Goal: Find specific page/section: Find specific page/section

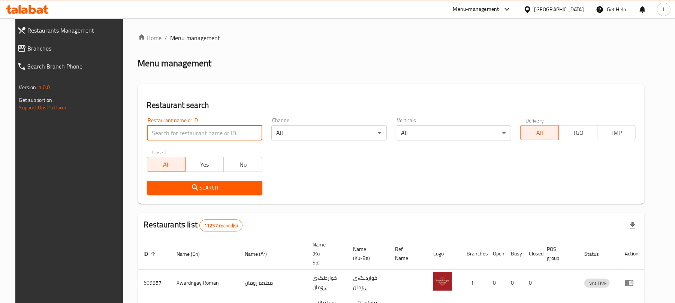
click at [154, 130] on input "search" at bounding box center [204, 133] width 115 height 15
paste input "Alsaha Restaurant, Adhmiyah"
click button "Search" at bounding box center [204, 188] width 115 height 14
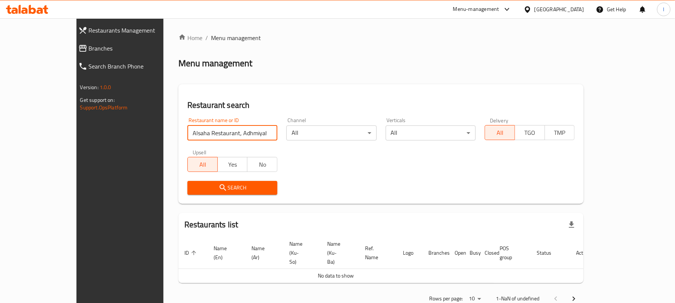
drag, startPoint x: 188, startPoint y: 132, endPoint x: 222, endPoint y: 135, distance: 34.6
click at [222, 135] on input "Alsaha Restaurant, Adhmiyah" at bounding box center [232, 133] width 90 height 15
type input "Alsaha Restaurant"
click button "Search" at bounding box center [232, 188] width 90 height 14
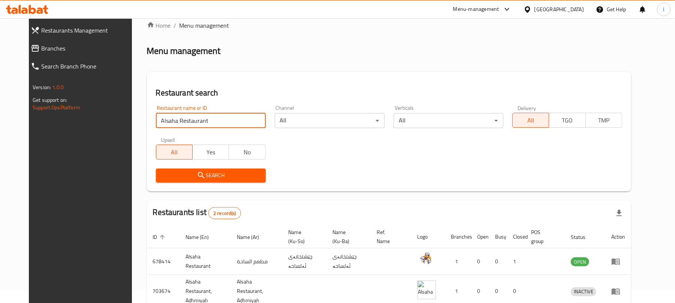
scroll to position [52, 0]
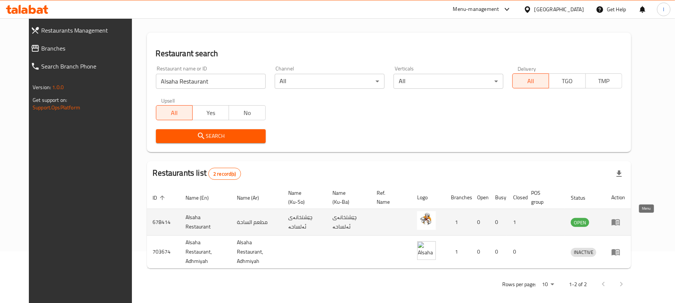
click at [620, 219] on icon "enhanced table" at bounding box center [615, 222] width 9 height 9
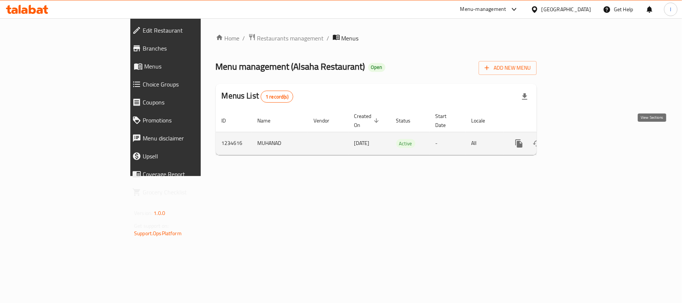
click at [578, 139] on icon "enhanced table" at bounding box center [573, 143] width 9 height 9
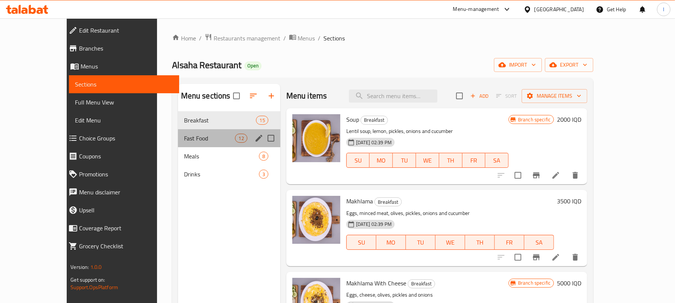
click at [192, 144] on div "Fast Food 12" at bounding box center [229, 138] width 102 height 18
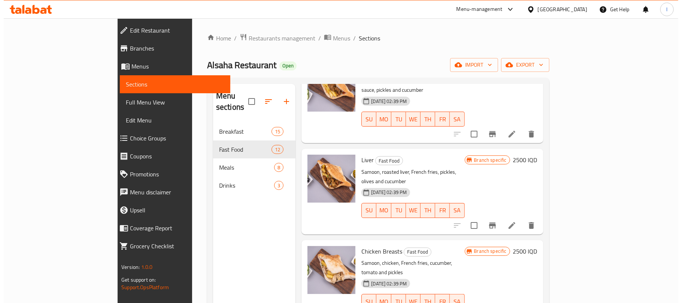
scroll to position [698, 0]
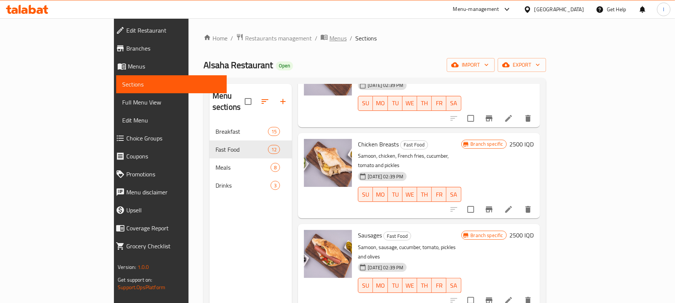
click at [329, 34] on span "Menus" at bounding box center [337, 38] width 17 height 9
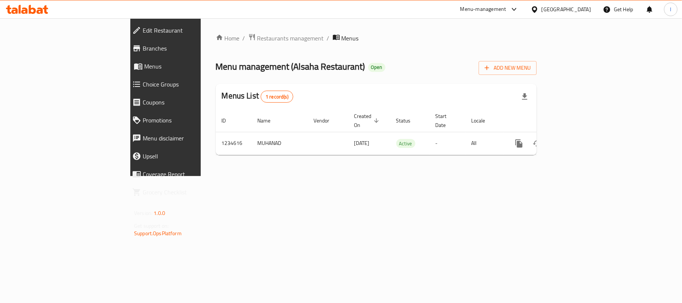
click at [34, 10] on icon at bounding box center [32, 9] width 7 height 9
